Goal: Find contact information: Find contact information

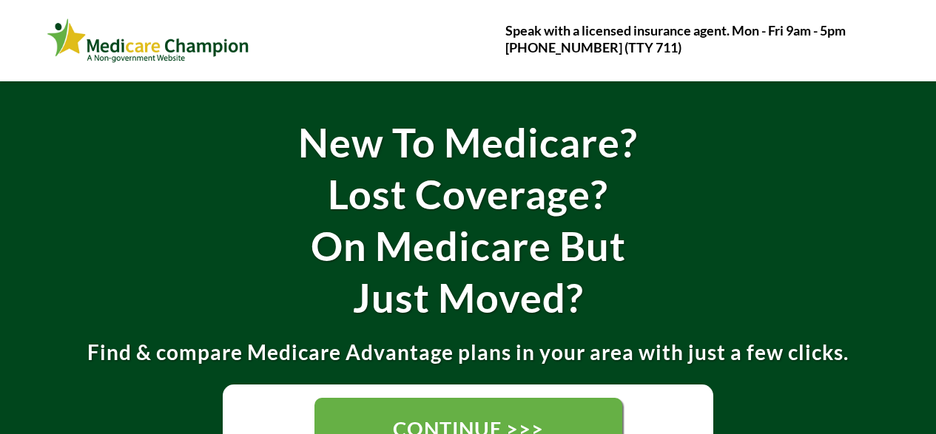
scroll to position [222, 0]
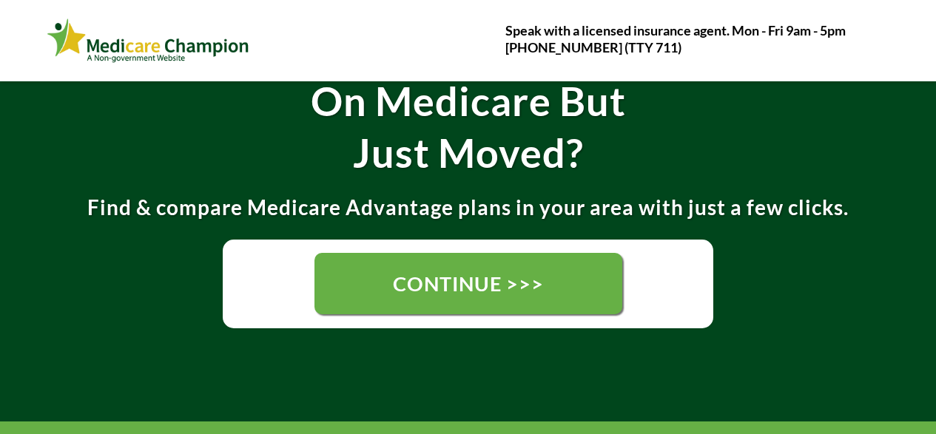
click at [402, 288] on span "CONTINUE >>>" at bounding box center [468, 284] width 151 height 24
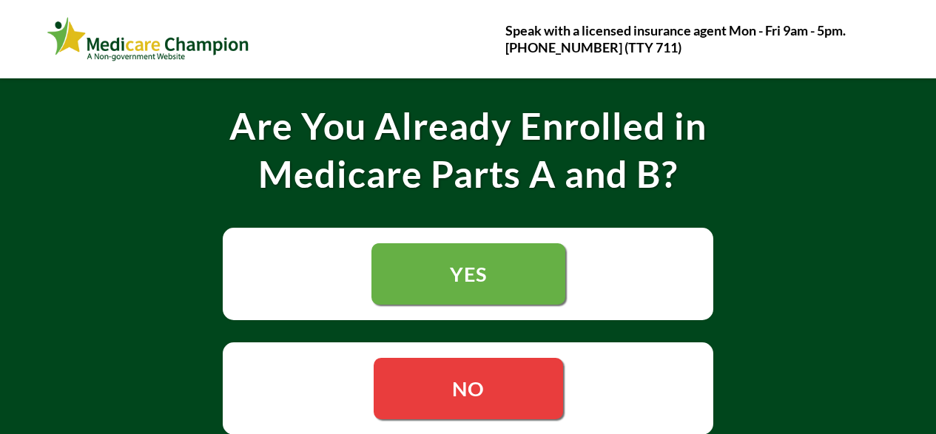
scroll to position [296, 0]
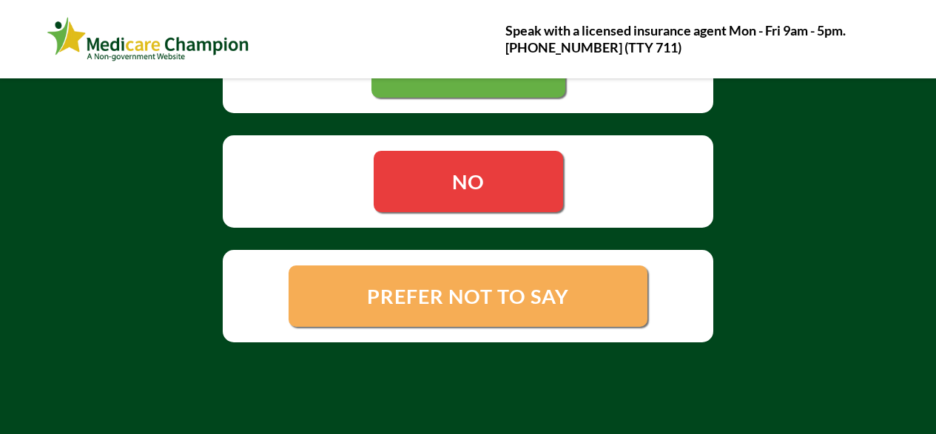
click at [397, 293] on span "PREFER NOT TO SAY" at bounding box center [468, 296] width 202 height 24
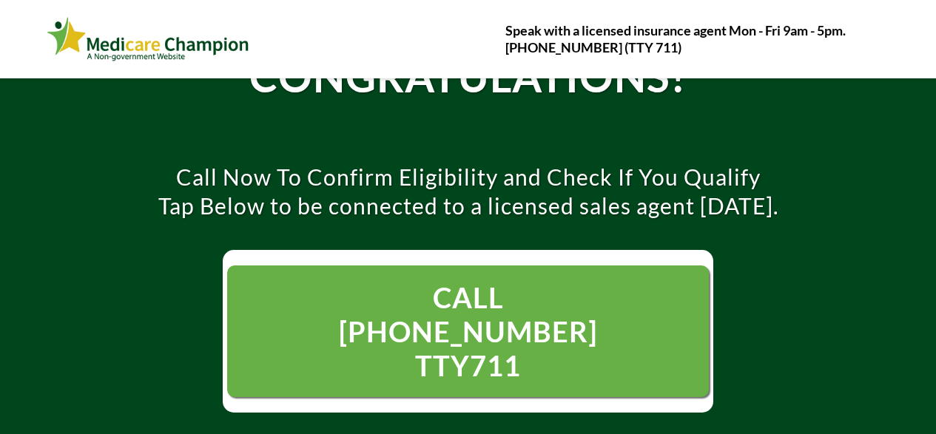
scroll to position [148, 0]
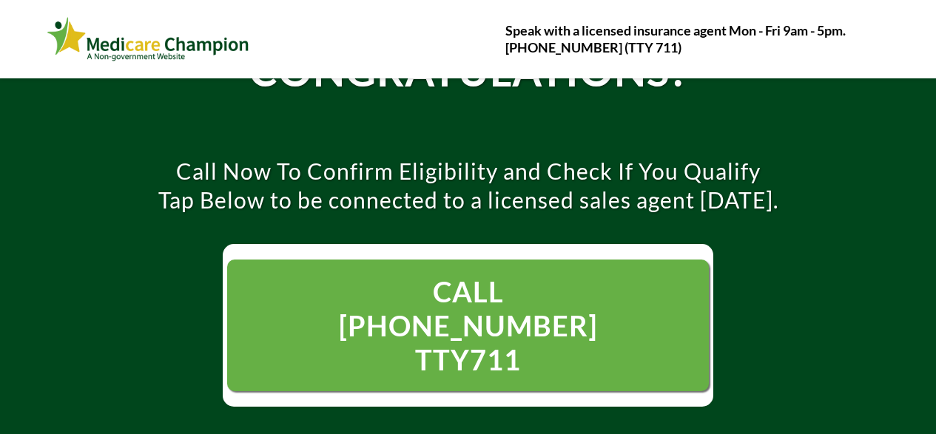
click at [465, 306] on span "CALL 1- 844-594-3043 TTY711" at bounding box center [467, 326] width 331 height 102
